Goal: Use online tool/utility: Utilize a website feature to perform a specific function

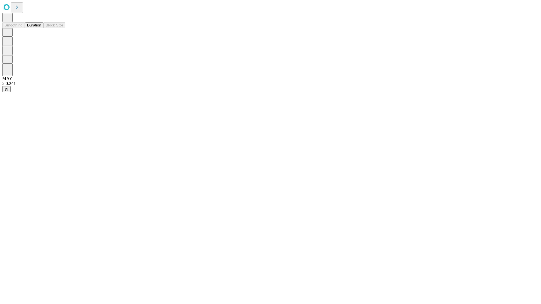
click at [41, 28] on button "Duration" at bounding box center [34, 25] width 19 height 6
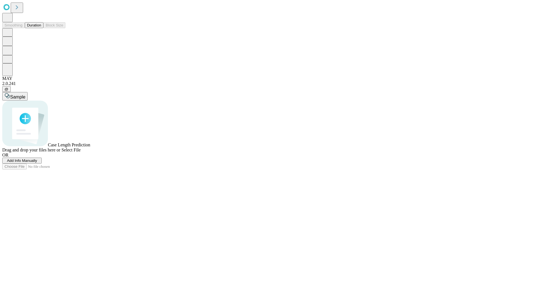
click at [81, 152] on span "Select File" at bounding box center [70, 150] width 19 height 5
